Goal: Task Accomplishment & Management: Use online tool/utility

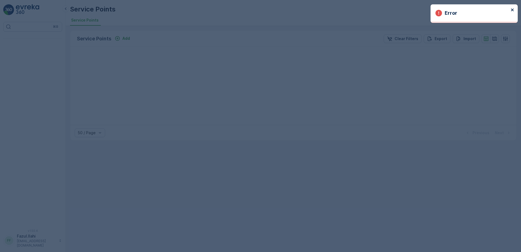
click at [511, 9] on icon "close" at bounding box center [511, 9] width 3 height 3
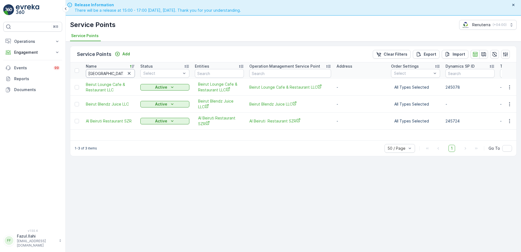
click at [116, 71] on input "[GEOGRAPHIC_DATA]" at bounding box center [110, 73] width 49 height 9
type input "veppur"
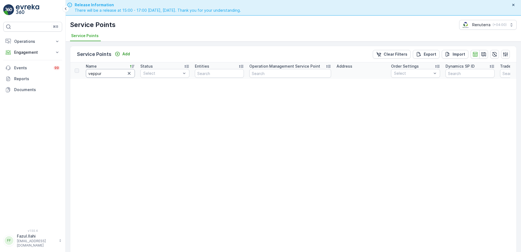
click at [116, 71] on input "veppur" at bounding box center [110, 73] width 49 height 9
type input "veppu"
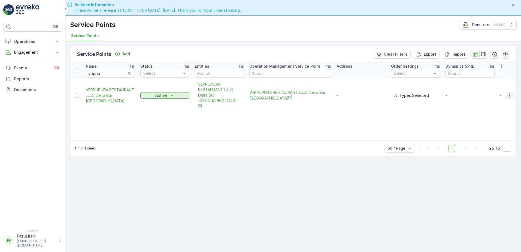
click at [508, 93] on icon "button" at bounding box center [508, 95] width 5 height 5
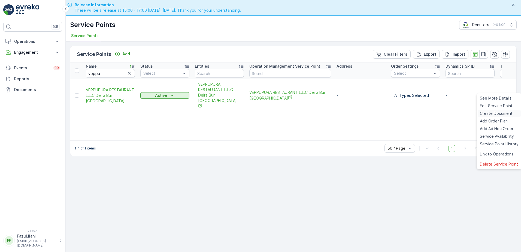
click at [485, 112] on span "Create Document" at bounding box center [495, 113] width 33 height 5
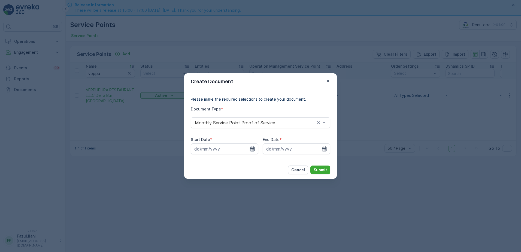
click at [253, 148] on icon "button" at bounding box center [252, 148] width 5 height 5
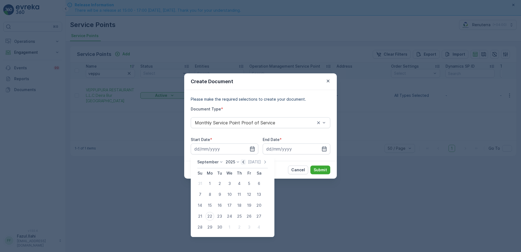
click at [241, 161] on icon "button" at bounding box center [242, 161] width 5 height 5
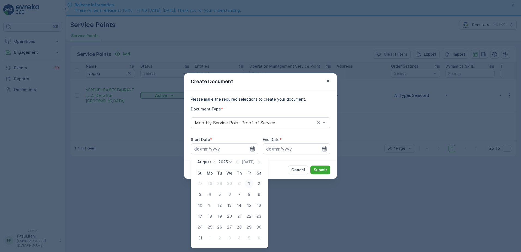
click at [248, 183] on div "1" at bounding box center [248, 183] width 9 height 9
type input "[DATE]"
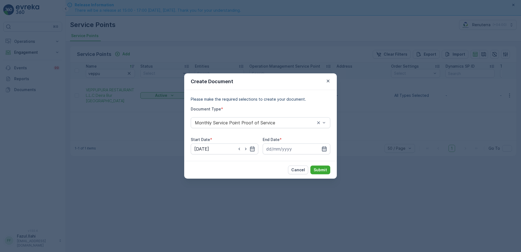
click at [324, 149] on icon "button" at bounding box center [323, 148] width 5 height 5
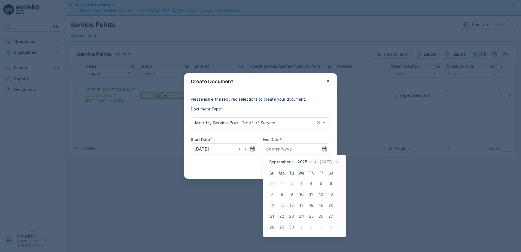
click at [312, 161] on icon "button" at bounding box center [314, 161] width 5 height 5
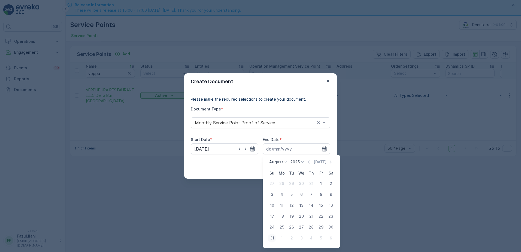
click at [272, 237] on div "31" at bounding box center [271, 237] width 9 height 9
type input "[DATE]"
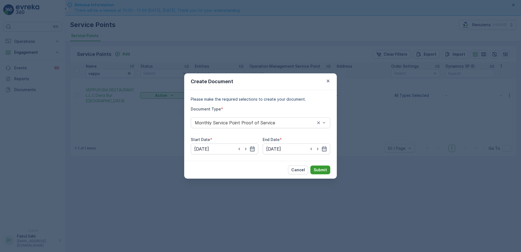
click at [319, 172] on p "Submit" at bounding box center [319, 169] width 13 height 5
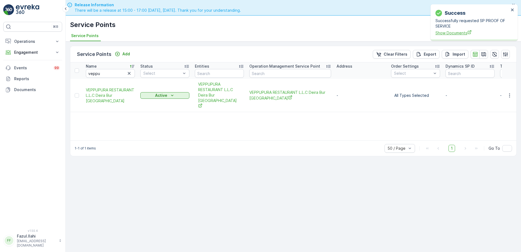
click at [442, 31] on span "Show Documents" at bounding box center [472, 33] width 74 height 6
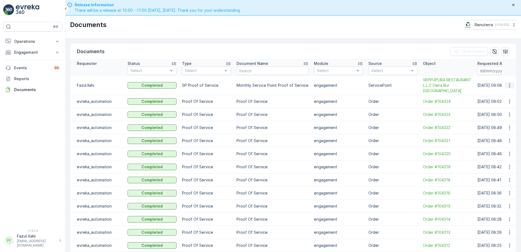
click at [507, 82] on icon "button" at bounding box center [508, 84] width 5 height 5
click at [509, 91] on span "See Details" at bounding box center [507, 90] width 21 height 5
